Goal: Navigation & Orientation: Go to known website

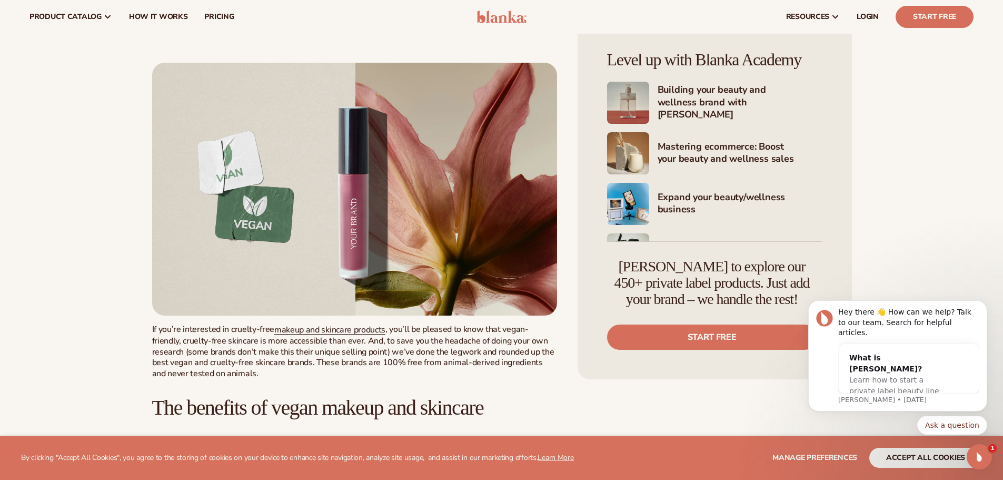
scroll to position [369, 0]
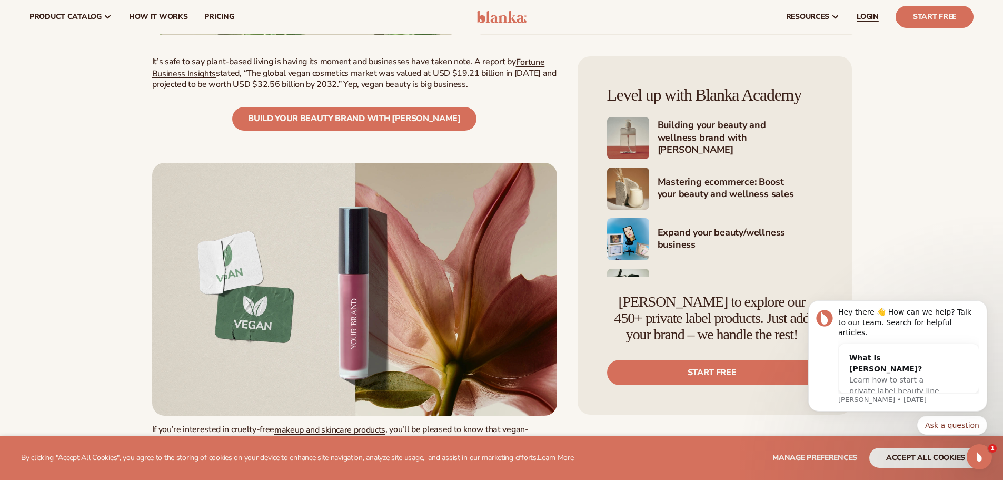
click at [862, 16] on span "LOGIN" at bounding box center [868, 17] width 22 height 8
